Goal: Contribute content: Add original content to the website for others to see

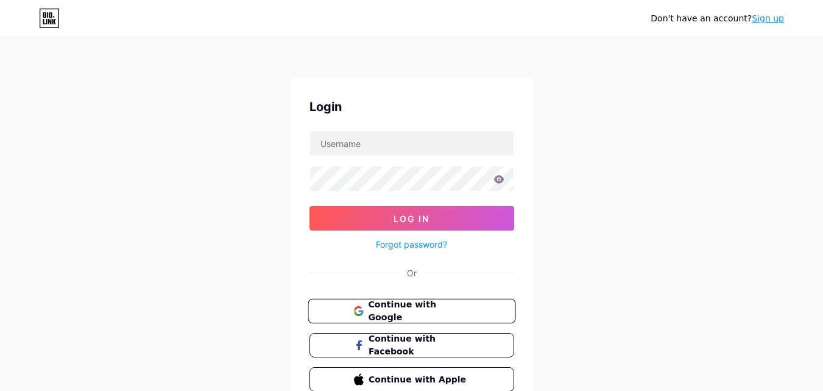
click at [379, 320] on button "Continue with Google" at bounding box center [412, 311] width 208 height 25
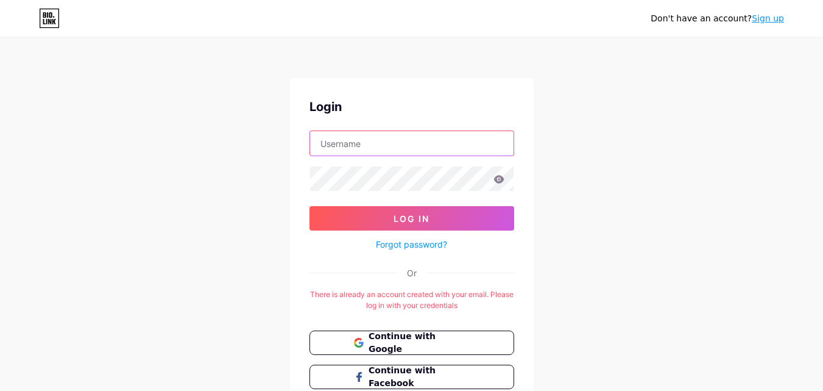
click at [355, 148] on input "text" at bounding box center [412, 143] width 204 height 24
type input "kognozconsulting"
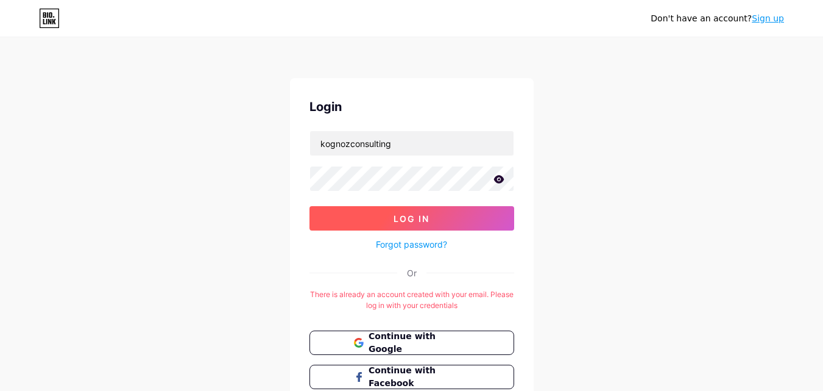
click at [355, 214] on button "Log In" at bounding box center [412, 218] width 205 height 24
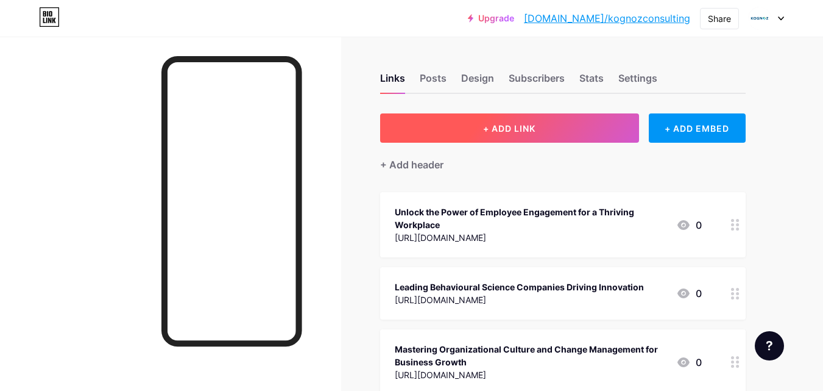
click at [501, 125] on span "+ ADD LINK" at bounding box center [509, 128] width 52 height 10
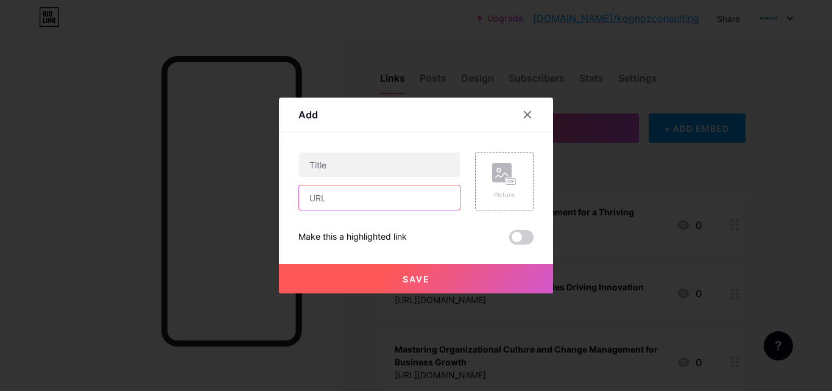
click at [371, 191] on input "text" at bounding box center [379, 197] width 161 height 24
paste input "[URL][DOMAIN_NAME]"
type input "[URL][DOMAIN_NAME]"
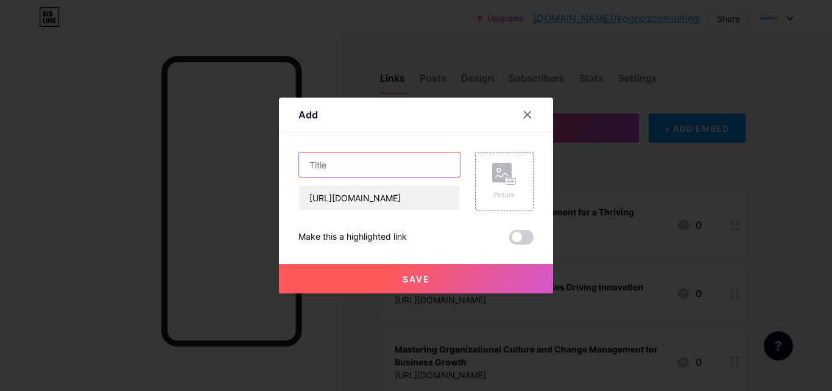
click at [353, 161] on input "text" at bounding box center [379, 164] width 161 height 24
click at [511, 179] on rect at bounding box center [511, 182] width 10 height 6
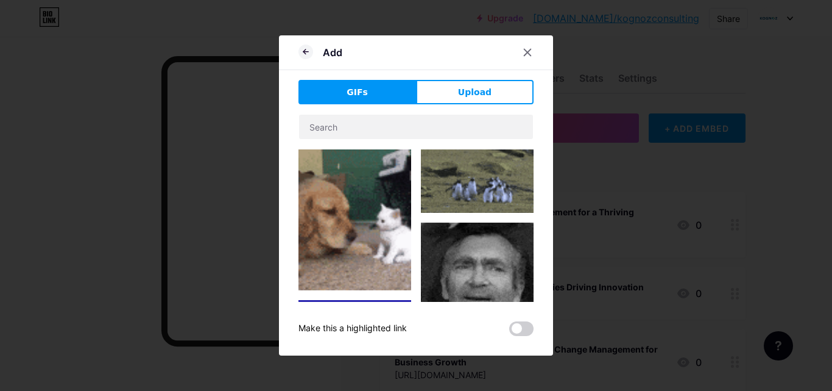
click at [345, 81] on button "GIFs" at bounding box center [358, 92] width 118 height 24
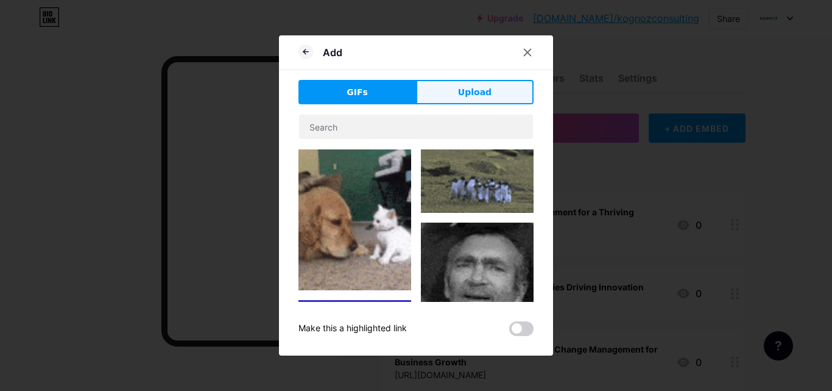
click at [442, 91] on button "Upload" at bounding box center [475, 92] width 118 height 24
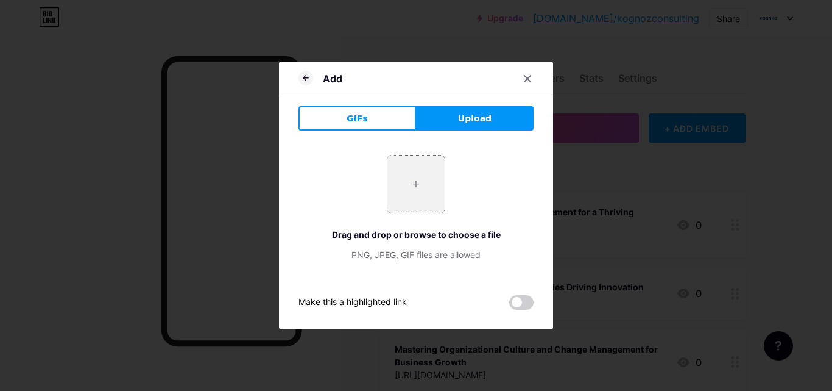
click at [410, 176] on input "file" at bounding box center [416, 183] width 57 height 57
type input "C:\fakepath\Leadership Development in Gurugram Creating Future-Ready Leaders (1…"
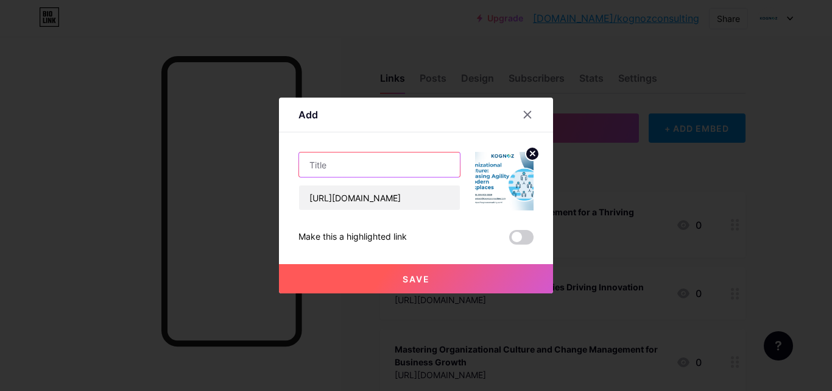
click at [380, 160] on input "text" at bounding box center [379, 164] width 161 height 24
click at [374, 169] on input "text" at bounding box center [379, 164] width 161 height 24
paste input "Organisational Structure: Boosting Flexibility in Contemporary Work Environments"
type input "Organisational Structure: Boosting Flexibility in Contemporary Work Environments"
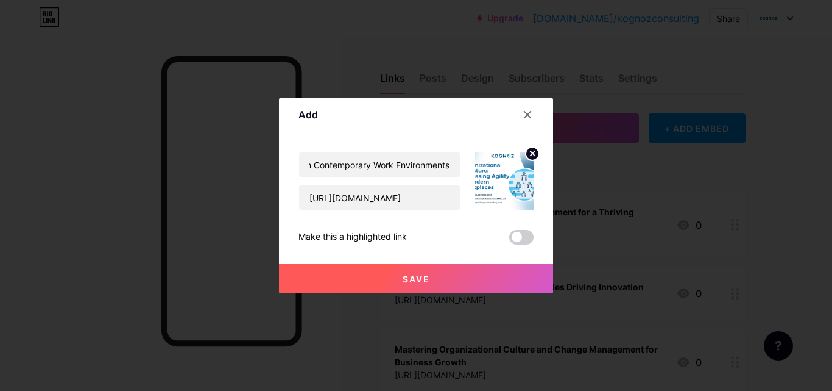
click at [406, 272] on button "Save" at bounding box center [416, 278] width 274 height 29
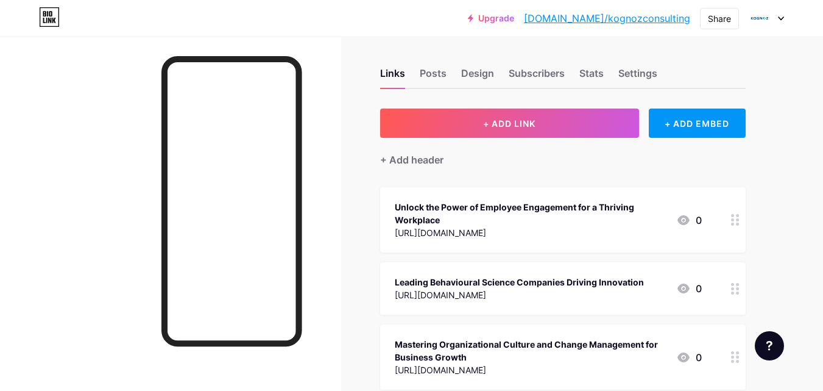
scroll to position [0, 0]
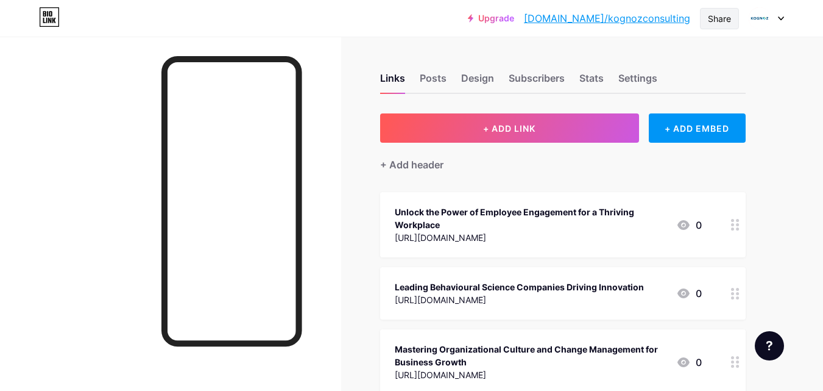
click at [714, 19] on div "Share" at bounding box center [719, 18] width 23 height 13
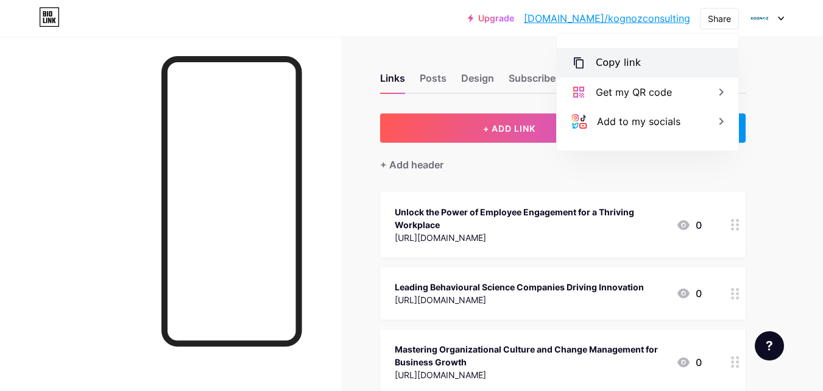
click at [626, 63] on div "Copy link" at bounding box center [618, 62] width 45 height 15
